Goal: Entertainment & Leisure: Consume media (video, audio)

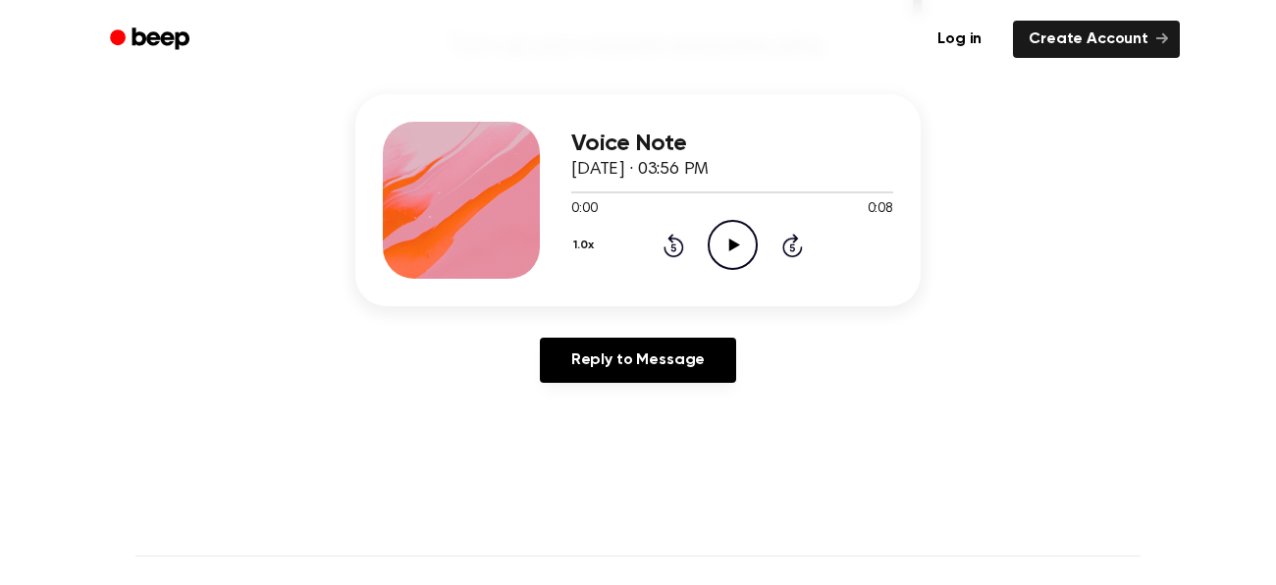
scroll to position [219, 0]
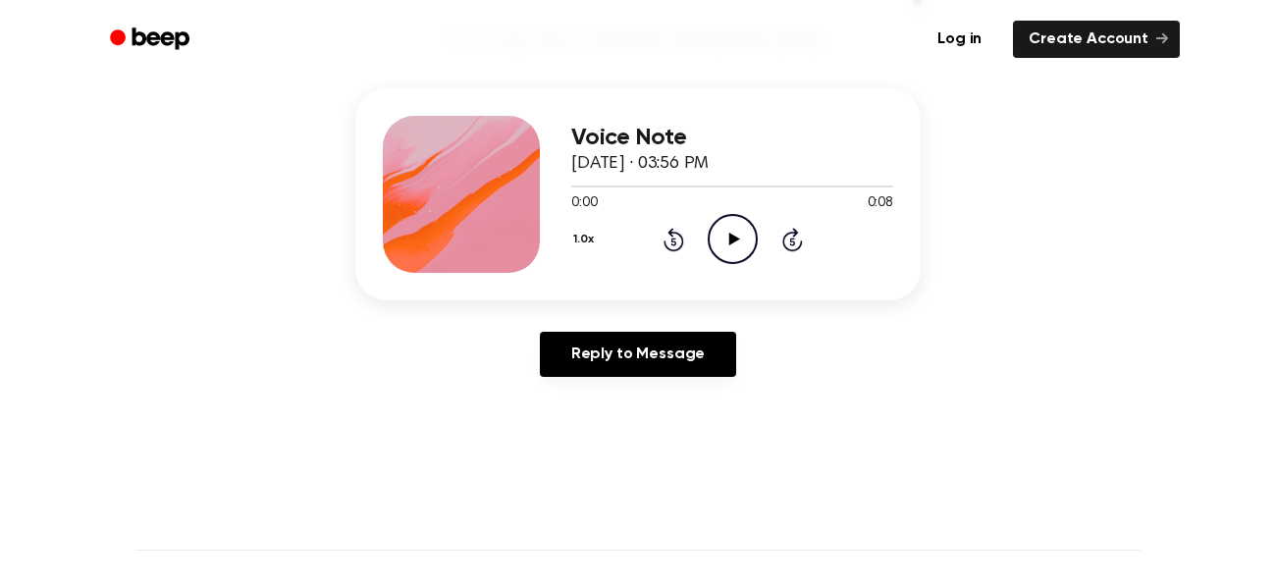
click at [737, 236] on icon "Play Audio" at bounding box center [733, 239] width 50 height 50
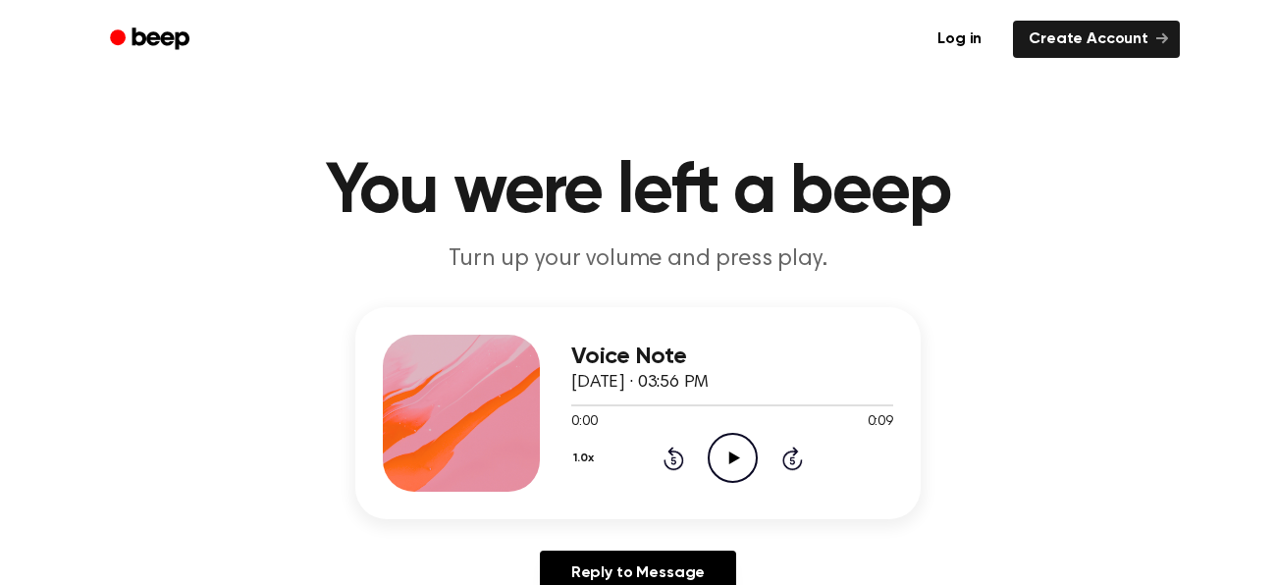
click at [714, 447] on icon "Play Audio" at bounding box center [733, 458] width 50 height 50
click at [735, 457] on icon at bounding box center [733, 458] width 11 height 13
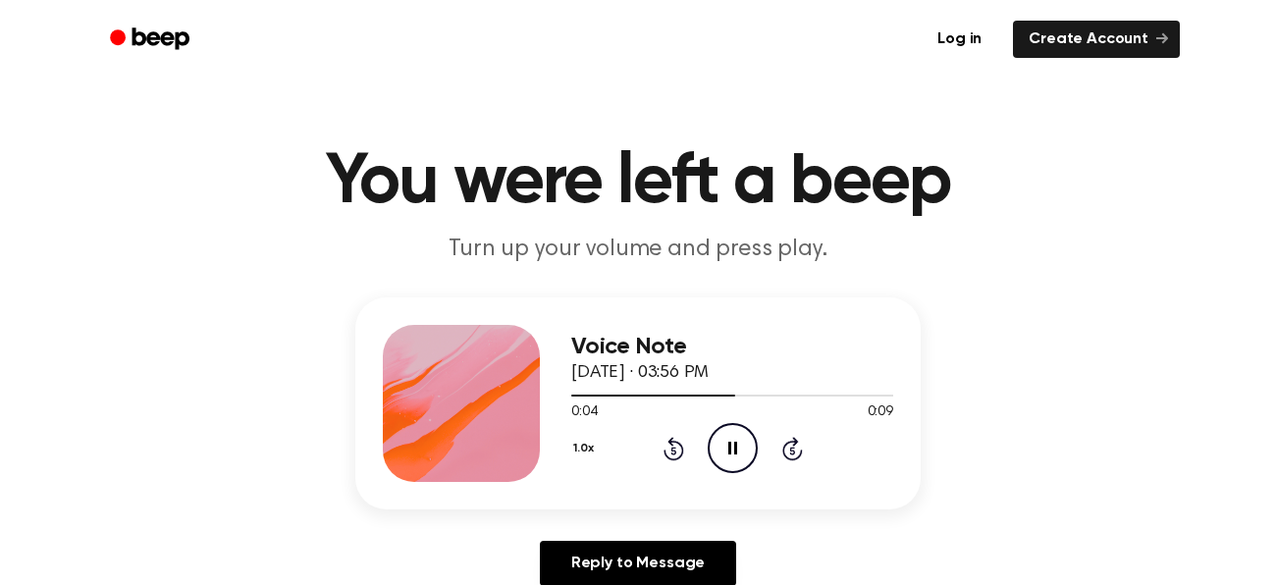
click at [584, 460] on button "1.0x" at bounding box center [585, 448] width 29 height 33
click at [598, 574] on span "1.0x" at bounding box center [603, 567] width 25 height 21
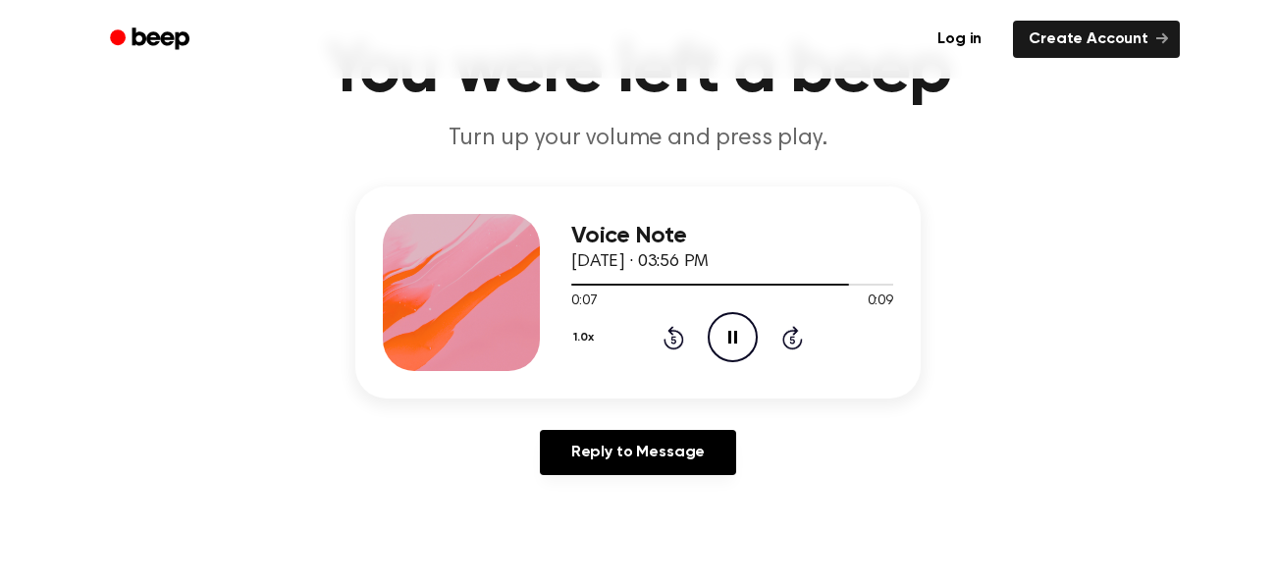
scroll to position [119, 0]
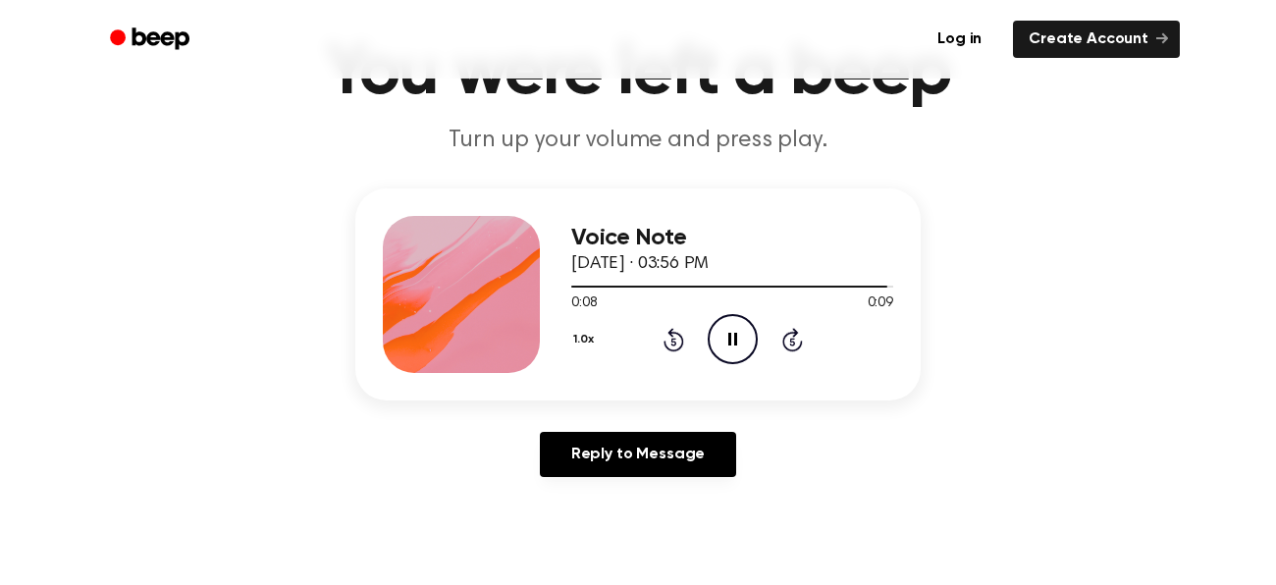
click at [724, 338] on icon "Pause Audio" at bounding box center [733, 339] width 50 height 50
click at [578, 337] on button "1.0x" at bounding box center [585, 339] width 29 height 33
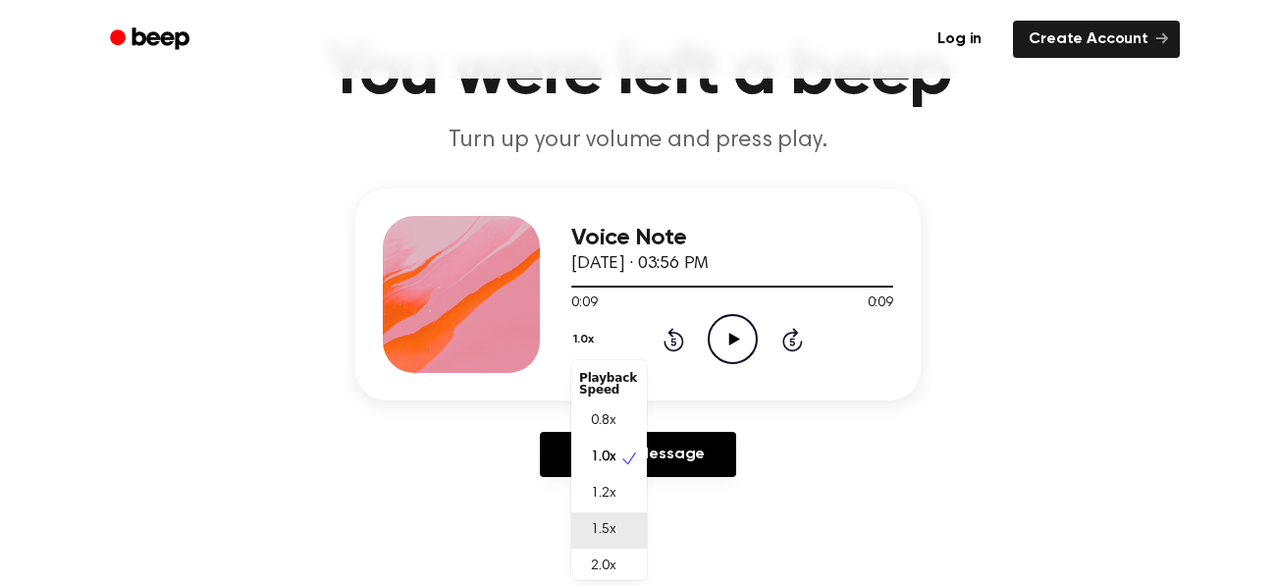
click at [600, 531] on span "1.5x" at bounding box center [603, 530] width 25 height 21
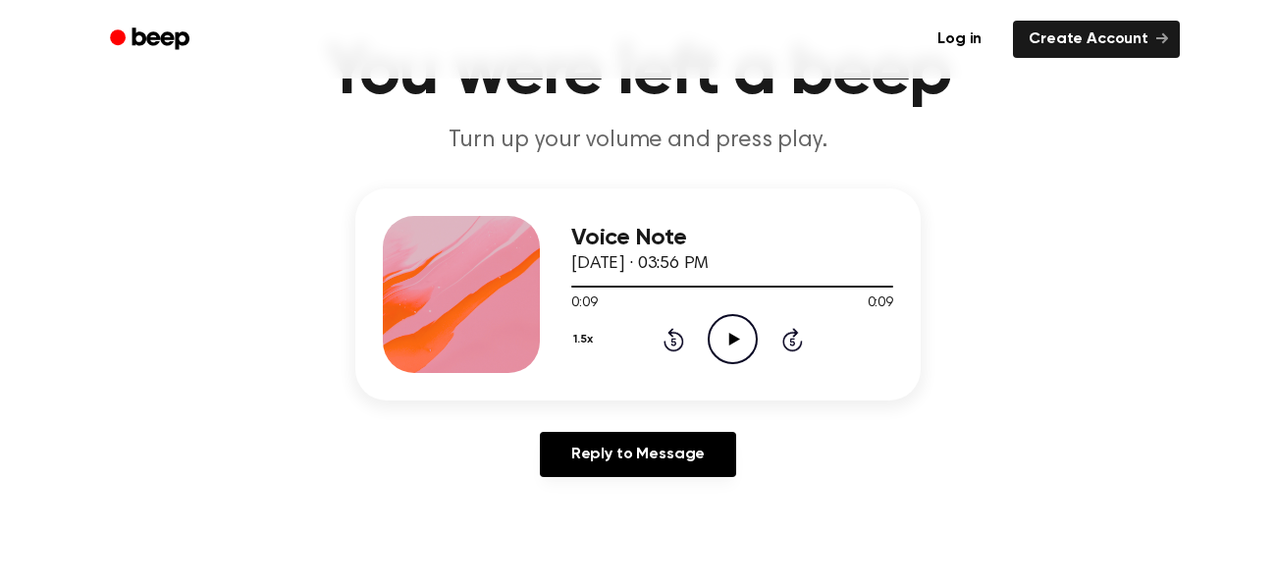
click at [732, 339] on icon at bounding box center [733, 339] width 11 height 13
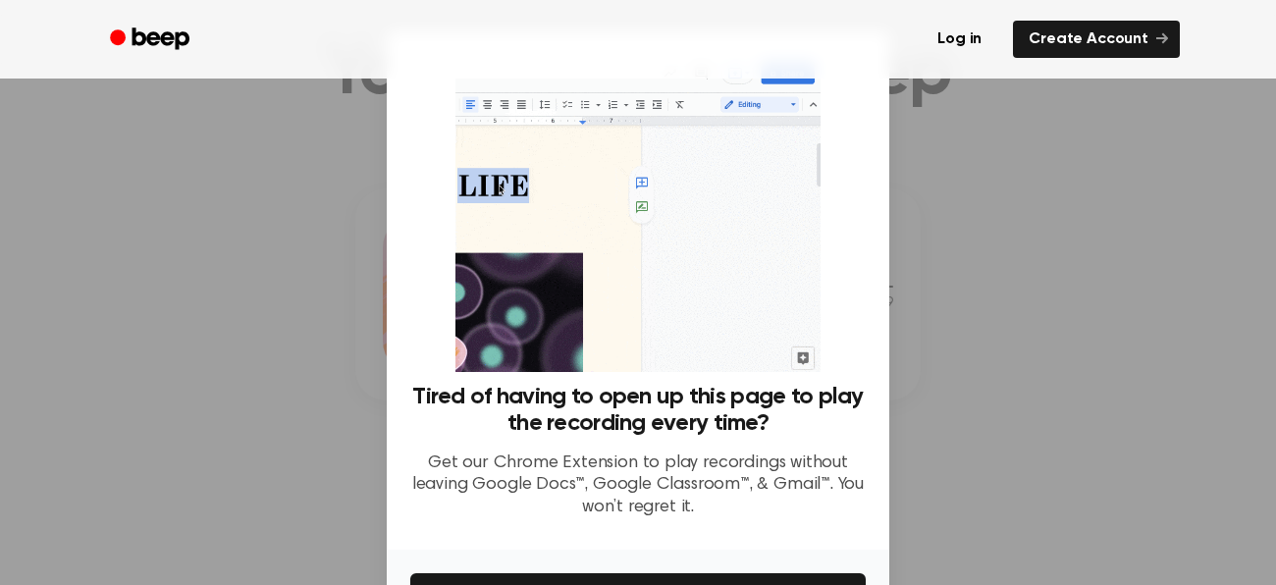
click at [988, 152] on div at bounding box center [638, 292] width 1276 height 585
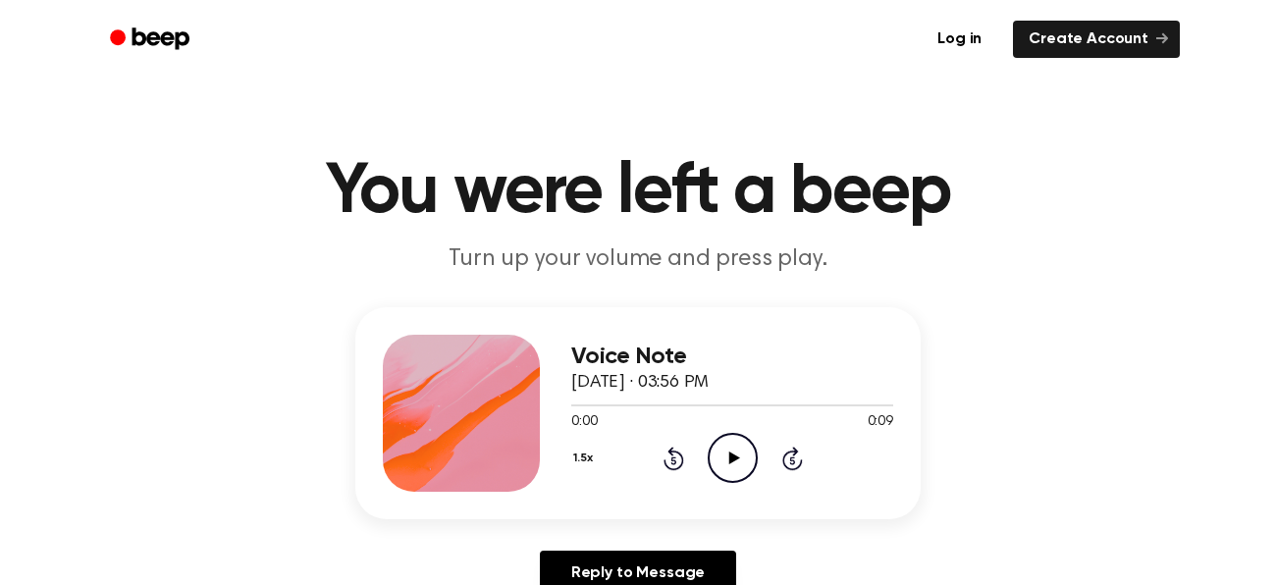
click at [731, 453] on icon "Play Audio" at bounding box center [733, 458] width 50 height 50
click at [732, 437] on icon "Play Audio" at bounding box center [733, 458] width 50 height 50
click at [723, 452] on icon "Play Audio" at bounding box center [733, 458] width 50 height 50
click at [790, 461] on icon "Skip 5 seconds" at bounding box center [792, 459] width 22 height 26
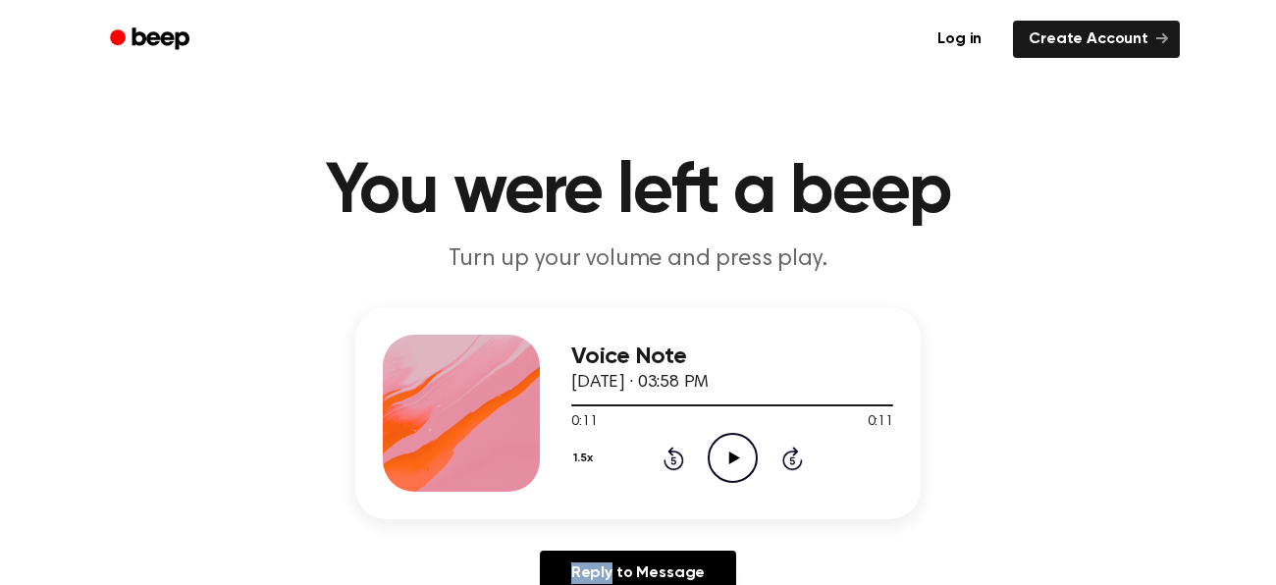
click at [790, 461] on icon "Skip 5 seconds" at bounding box center [792, 459] width 22 height 26
click at [693, 456] on div "1.5x Rewind 5 seconds Play Audio Skip 5 seconds" at bounding box center [732, 458] width 322 height 50
click at [671, 459] on icon at bounding box center [673, 461] width 5 height 8
click at [684, 458] on div "1.5x Rewind 5 seconds Play Audio Skip 5 seconds" at bounding box center [732, 458] width 322 height 50
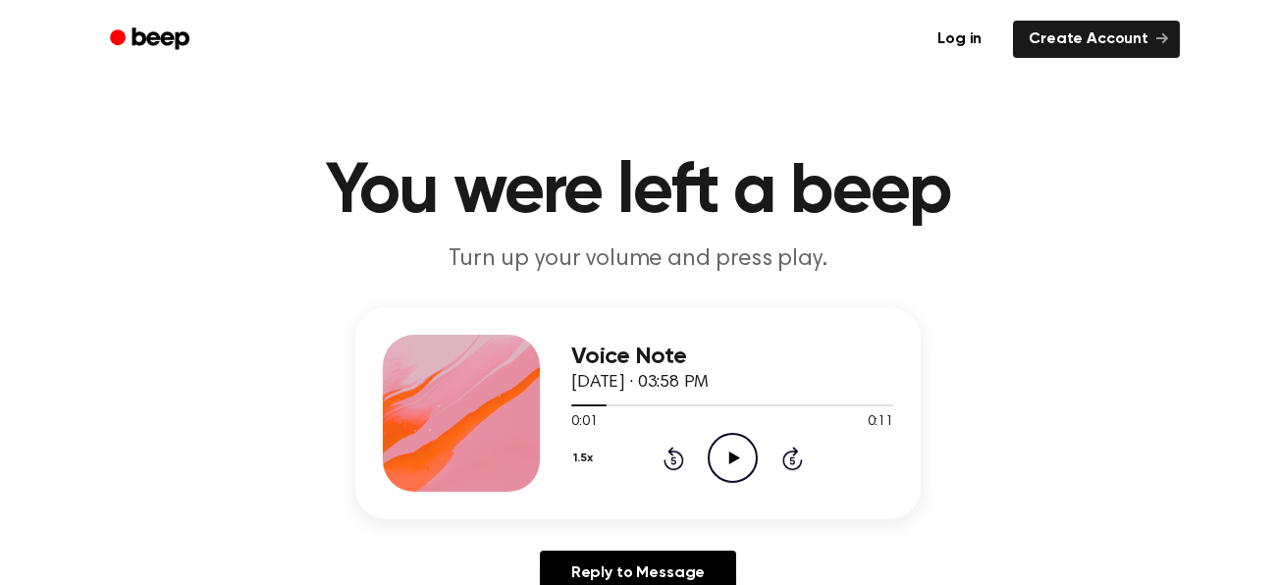
click at [684, 458] on div "1.5x Rewind 5 seconds Play Audio Skip 5 seconds" at bounding box center [732, 458] width 322 height 50
click at [675, 458] on icon "Rewind 5 seconds" at bounding box center [674, 459] width 22 height 26
click at [717, 449] on icon "Play Audio" at bounding box center [733, 458] width 50 height 50
click at [728, 458] on icon at bounding box center [733, 458] width 11 height 13
click at [579, 455] on button "1.5x" at bounding box center [585, 458] width 28 height 33
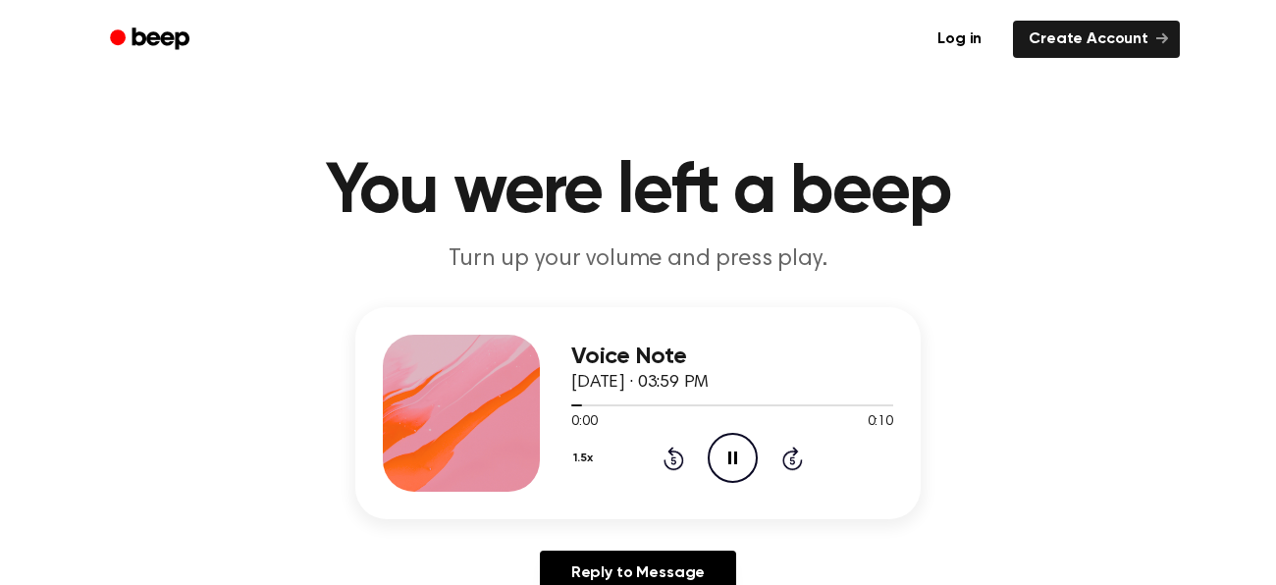
scroll to position [82, 0]
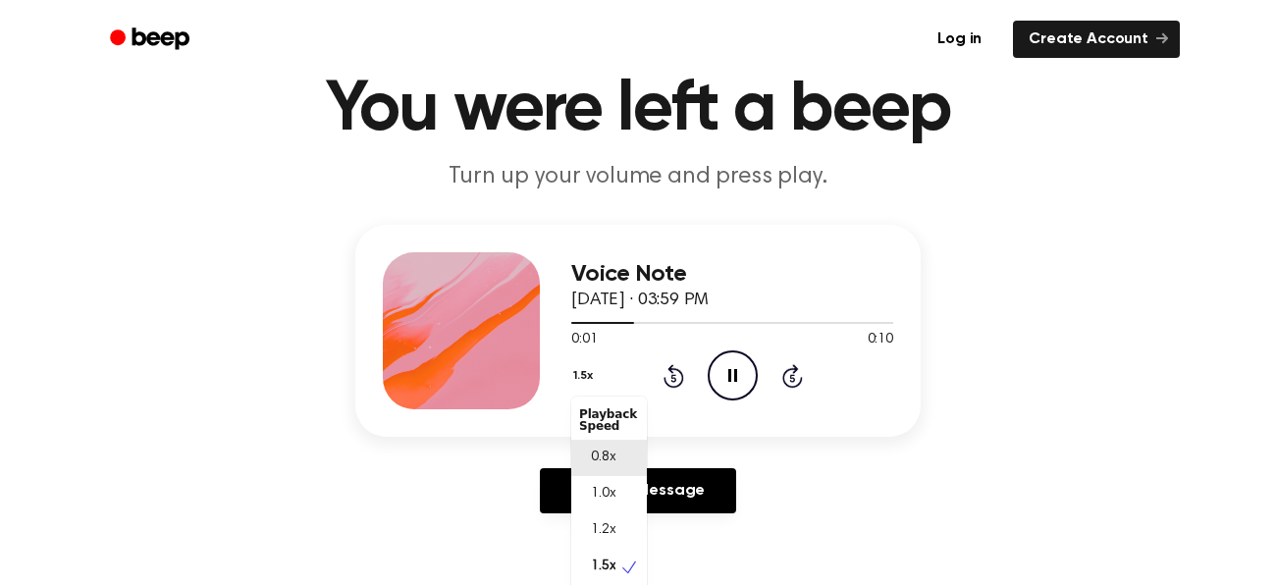
click at [593, 456] on span "0.8x" at bounding box center [603, 458] width 25 height 21
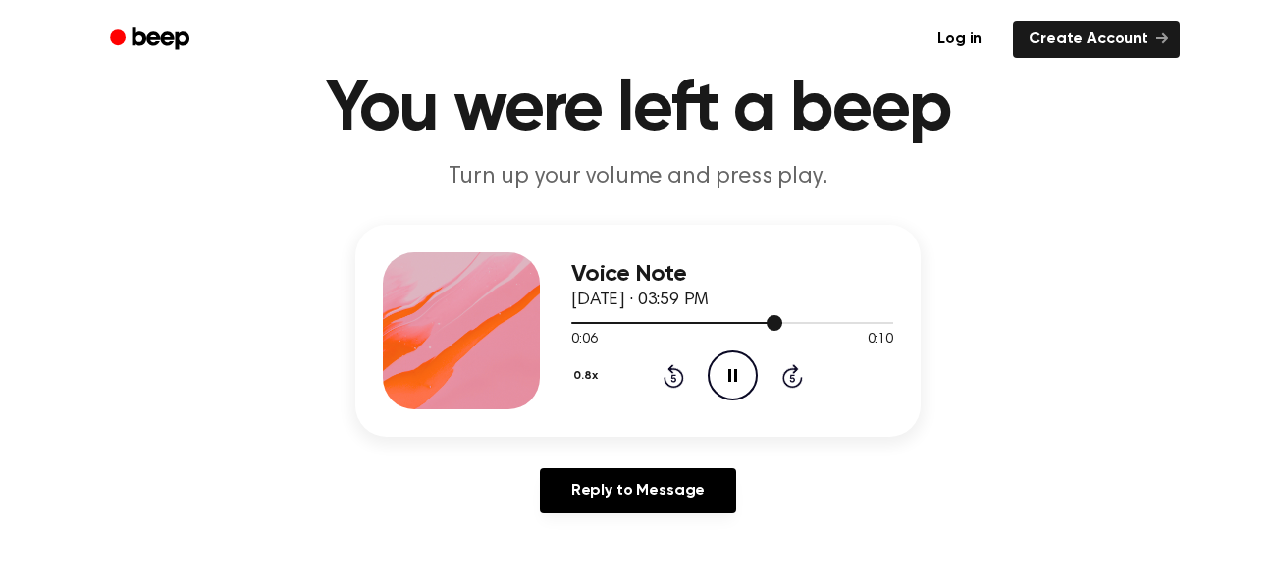
drag, startPoint x: 769, startPoint y: 315, endPoint x: 656, endPoint y: 324, distance: 113.2
click at [656, 324] on div at bounding box center [732, 322] width 322 height 16
click at [567, 319] on div "Voice Note September 21, 2022 · 03:59 PM 0:03 0:10 Your browser does not suppor…" at bounding box center [637, 331] width 565 height 212
click at [572, 319] on div at bounding box center [732, 322] width 322 height 16
click at [584, 374] on button "0.8x" at bounding box center [587, 375] width 33 height 33
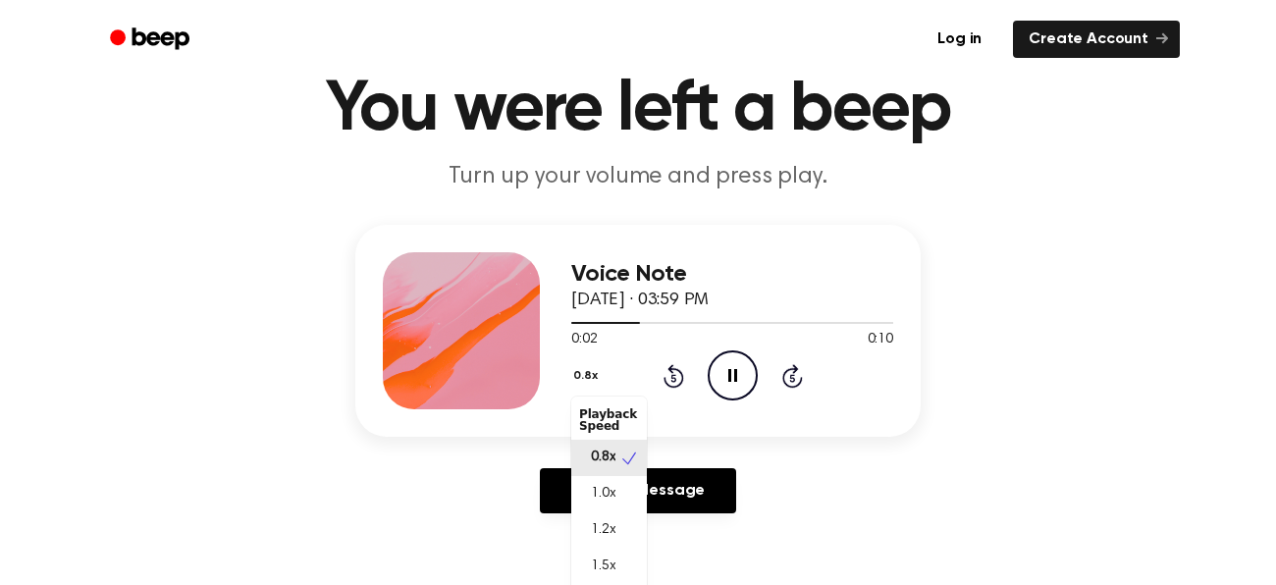
scroll to position [8, 0]
click at [598, 510] on div "1.2x" at bounding box center [609, 523] width 76 height 36
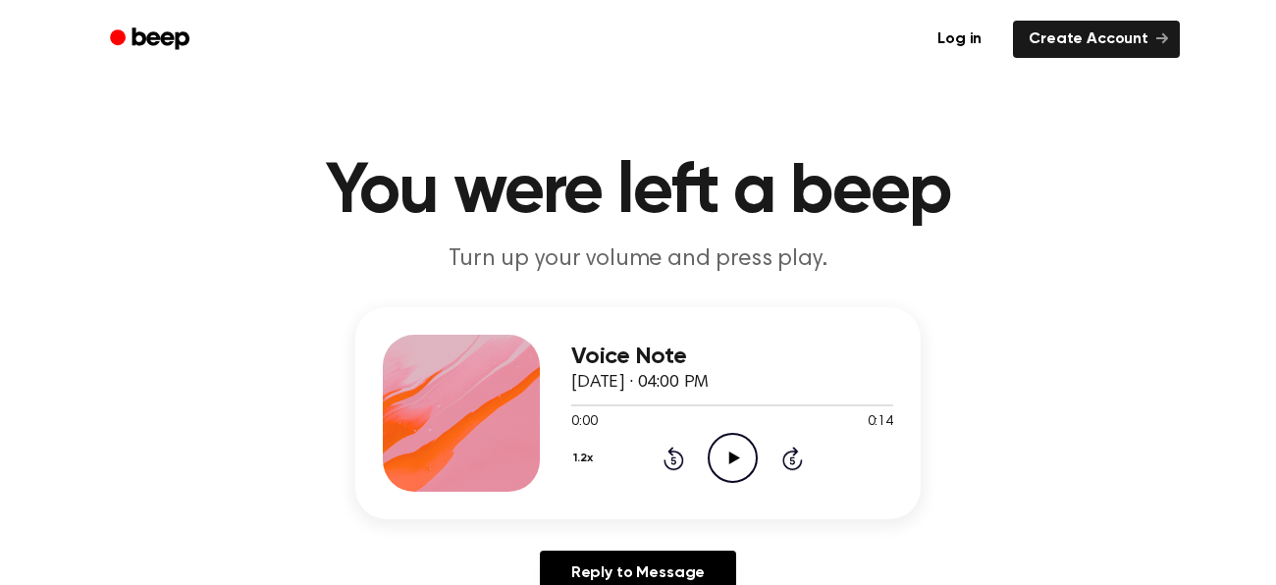
click at [730, 457] on icon at bounding box center [733, 458] width 11 height 13
click at [597, 457] on button "1.2x" at bounding box center [585, 458] width 28 height 33
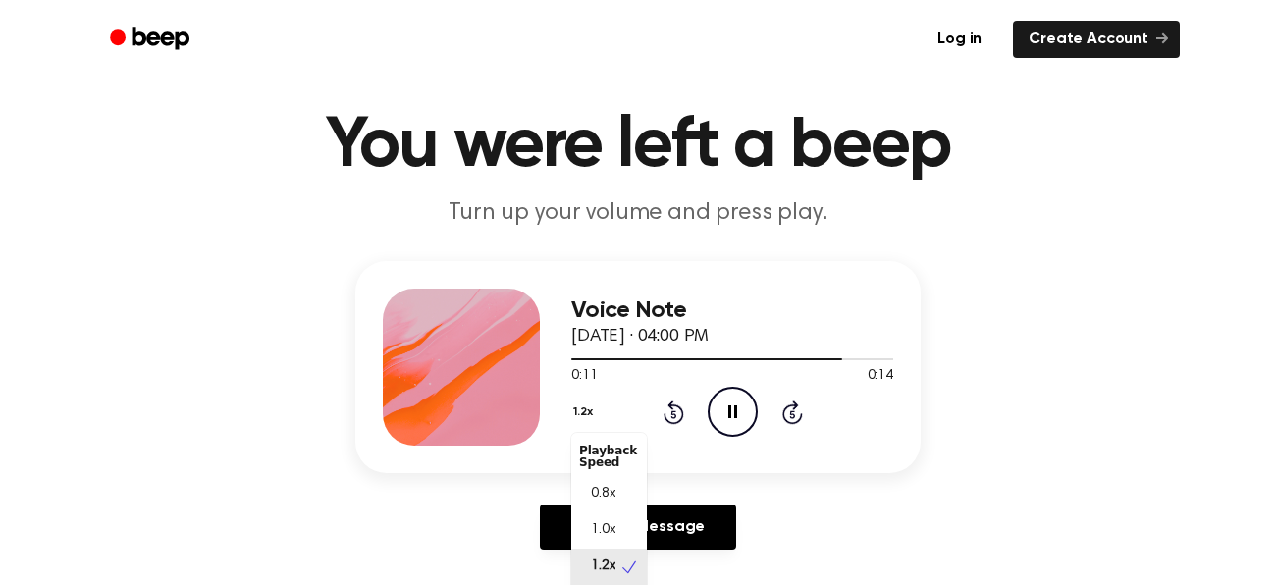
scroll to position [8, 0]
click at [606, 524] on span "1.0x" at bounding box center [603, 522] width 25 height 21
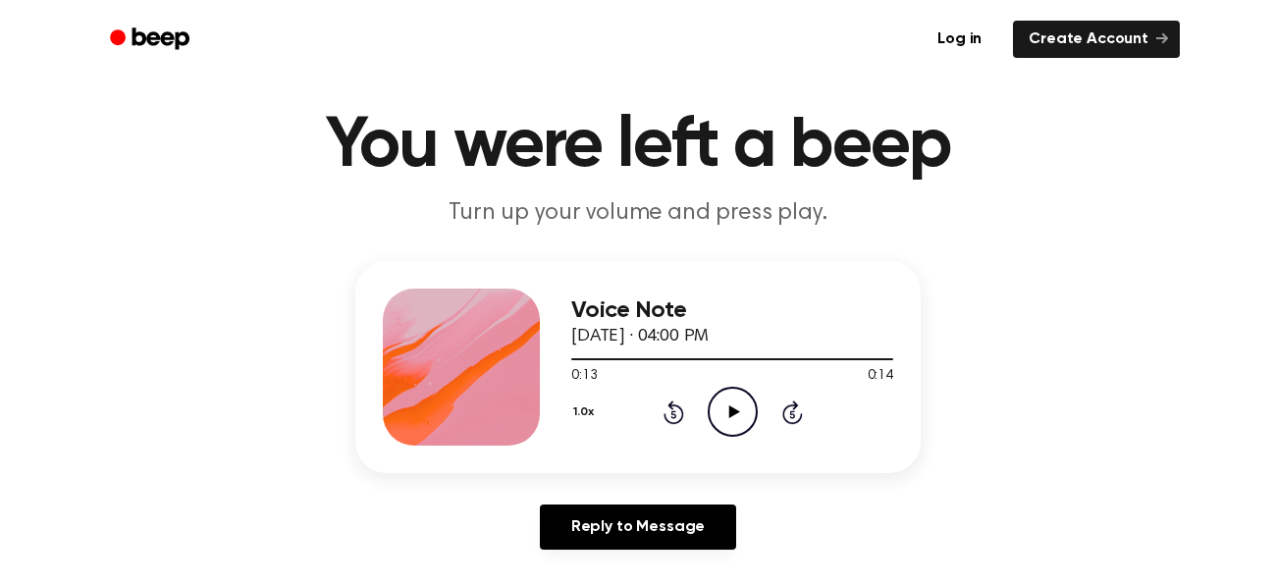
click at [729, 409] on icon at bounding box center [733, 411] width 11 height 13
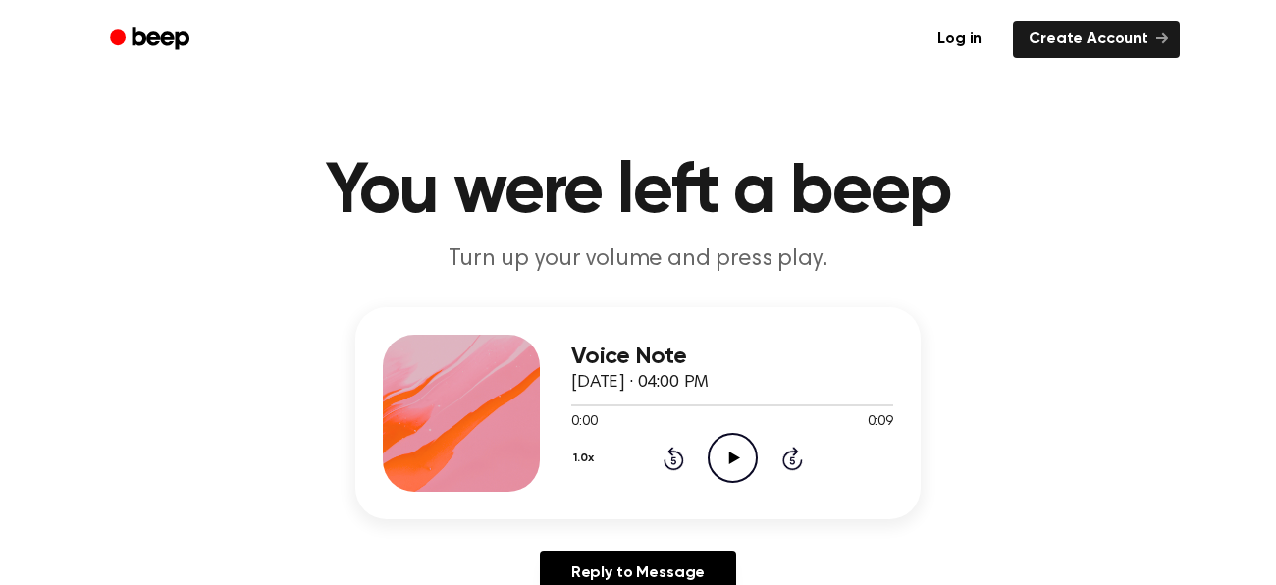
click at [739, 453] on icon "Play Audio" at bounding box center [733, 458] width 50 height 50
click at [578, 458] on button "1.0x" at bounding box center [585, 458] width 29 height 33
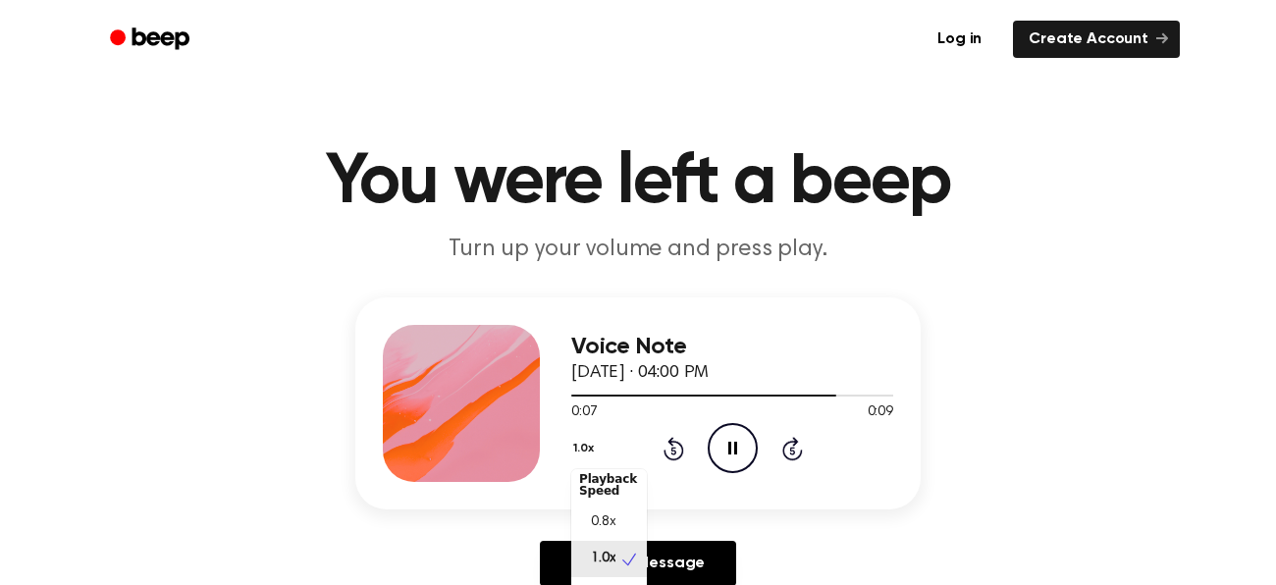
scroll to position [2, 0]
click at [721, 450] on div "1.0x Playback Speed 0.8x 1.0x 1.2x 1.5x 2.0x Rewind 5 seconds Play Audio Skip 5…" at bounding box center [732, 448] width 322 height 50
